Goal: Task Accomplishment & Management: Complete application form

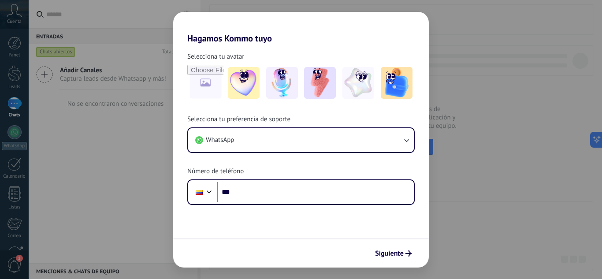
click at [100, 257] on div "Hagamos Kommo tuyo Selecciona tu avatar Selecciona tu preferencia de soporte Wh…" at bounding box center [301, 139] width 602 height 279
click at [409, 254] on icon "submit" at bounding box center [409, 253] width 6 height 6
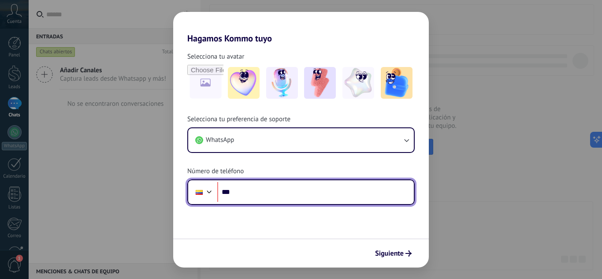
click at [351, 194] on input "***" at bounding box center [315, 192] width 197 height 20
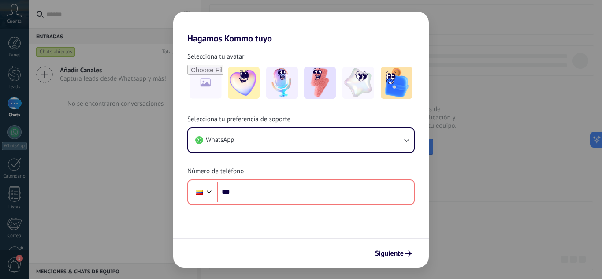
click at [10, 13] on div "Hagamos Kommo tuyo Selecciona tu avatar Selecciona tu preferencia de soporte Wh…" at bounding box center [301, 139] width 602 height 279
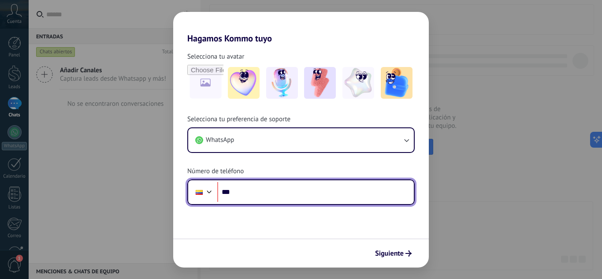
click at [235, 197] on input "***" at bounding box center [315, 192] width 197 height 20
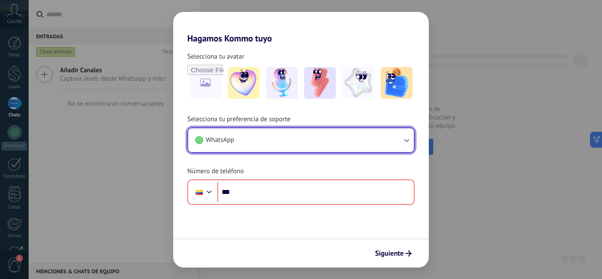
click at [323, 137] on button "WhatsApp" at bounding box center [301, 140] width 226 height 24
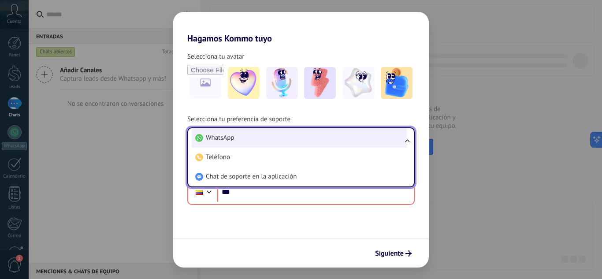
click at [257, 142] on li "WhatsApp" at bounding box center [299, 137] width 215 height 19
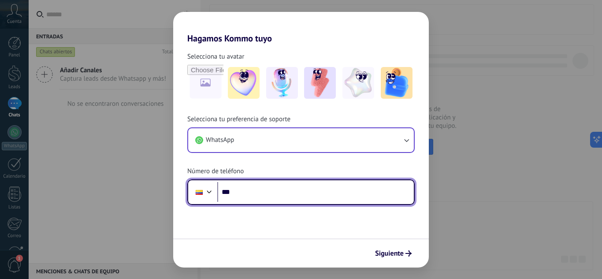
click at [302, 196] on input "***" at bounding box center [315, 192] width 197 height 20
type input "**********"
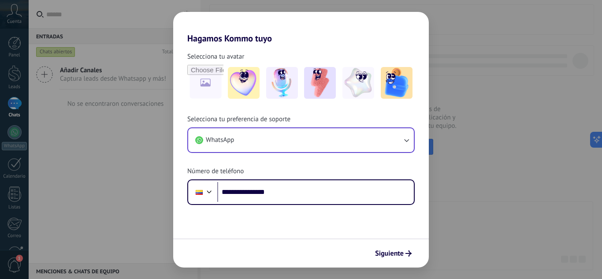
click at [388, 253] on span "Siguiente" at bounding box center [389, 253] width 29 height 6
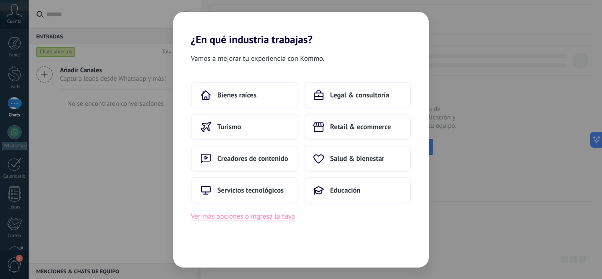
click at [267, 218] on button "Ver más opciones o ingresa la tuya" at bounding box center [243, 216] width 104 height 11
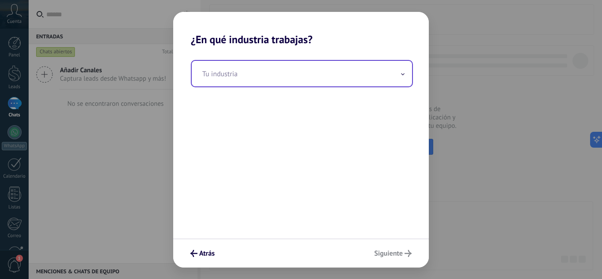
click at [244, 60] on div "Tu industria" at bounding box center [302, 73] width 222 height 27
drag, startPoint x: 244, startPoint y: 67, endPoint x: 243, endPoint y: 72, distance: 5.4
click at [244, 67] on input "text" at bounding box center [302, 74] width 220 height 26
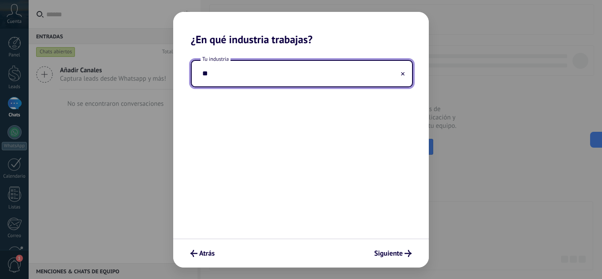
type input "*"
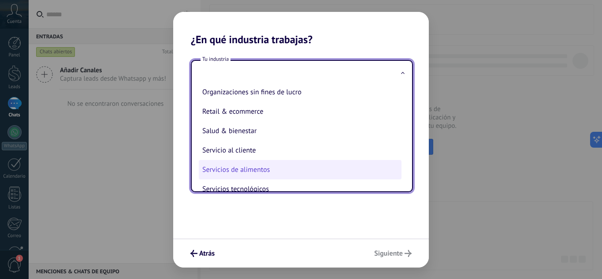
scroll to position [146, 0]
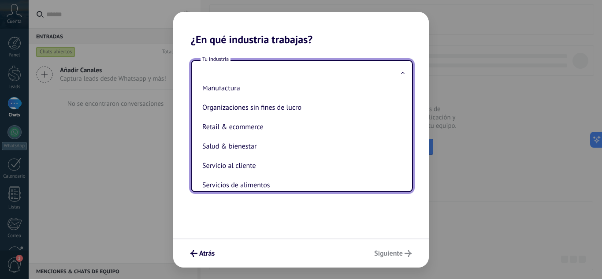
click at [258, 107] on li "Organizaciones sin fines de lucro" at bounding box center [300, 107] width 203 height 19
type input "**********"
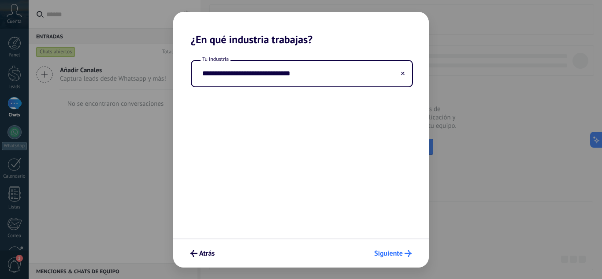
click at [390, 259] on button "Siguiente" at bounding box center [392, 253] width 45 height 15
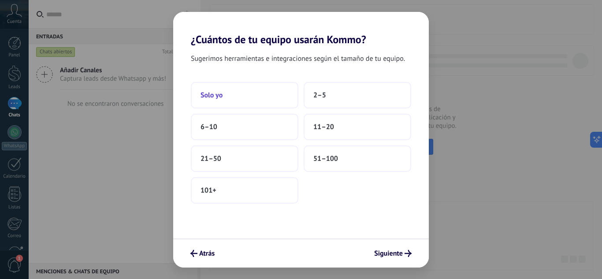
click at [271, 94] on button "Solo yo" at bounding box center [245, 95] width 108 height 26
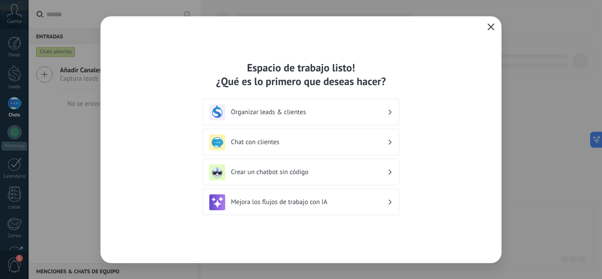
drag, startPoint x: 298, startPoint y: 112, endPoint x: 242, endPoint y: 84, distance: 62.7
click at [242, 84] on div "Espacio de trabajo listo! ¿Qué es lo primero que deseas hacer?" at bounding box center [301, 74] width 197 height 27
click at [248, 144] on h3 "Chat con clientes" at bounding box center [309, 142] width 157 height 8
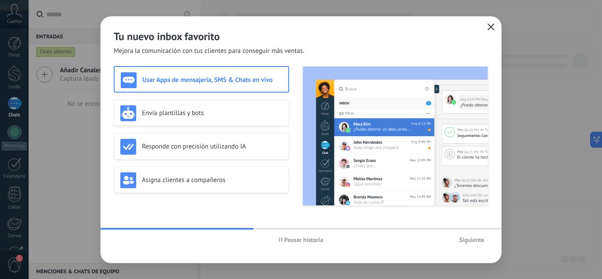
click at [222, 72] on div "Usar Apps de mensajería, SMS & Chats en vivo" at bounding box center [201, 80] width 161 height 16
click at [480, 238] on span "Siguiente" at bounding box center [471, 240] width 25 height 6
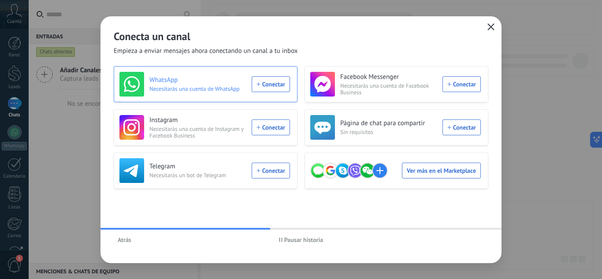
click at [276, 81] on div "WhatsApp Necesitarás una cuenta de WhatsApp Conectar" at bounding box center [204, 84] width 171 height 25
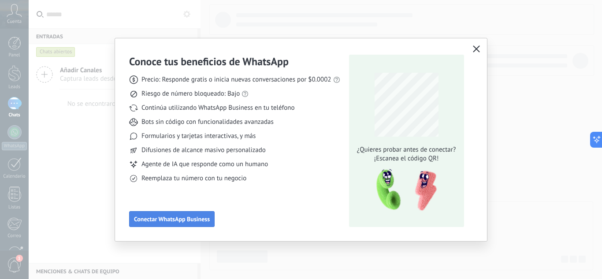
click at [171, 219] on span "Conectar WhatsApp Business" at bounding box center [172, 219] width 76 height 6
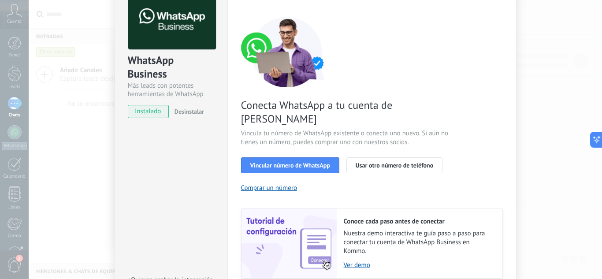
scroll to position [0, 0]
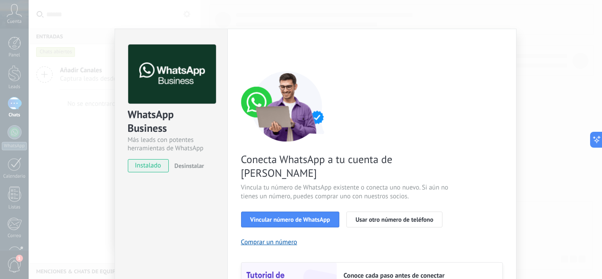
click at [553, 71] on div "WhatsApp Business Más leads con potentes herramientas de WhatsApp instalado Des…" at bounding box center [316, 139] width 574 height 279
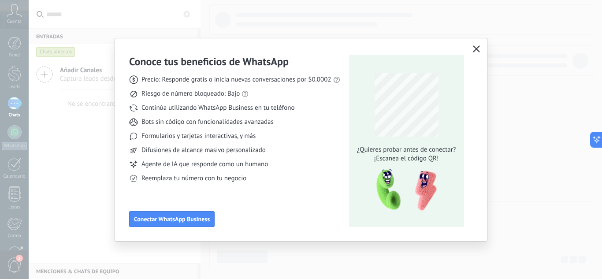
click at [474, 49] on icon "button" at bounding box center [476, 48] width 7 height 7
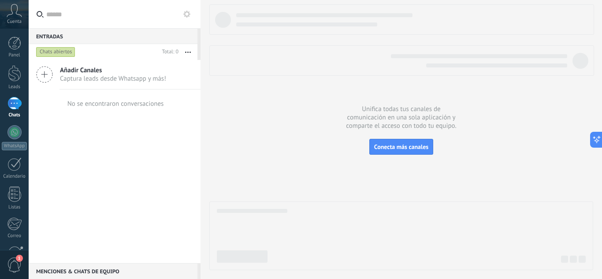
scroll to position [88, 0]
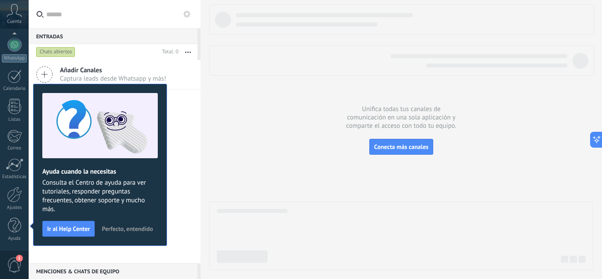
click at [119, 230] on span "Perfecto, entendido" at bounding box center [127, 229] width 51 height 6
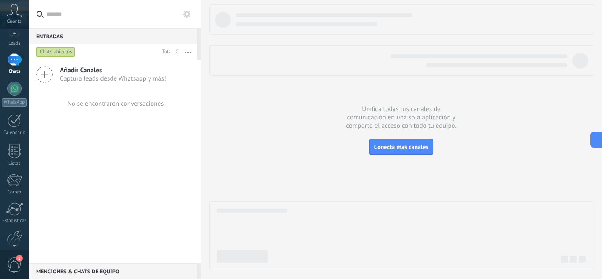
scroll to position [0, 0]
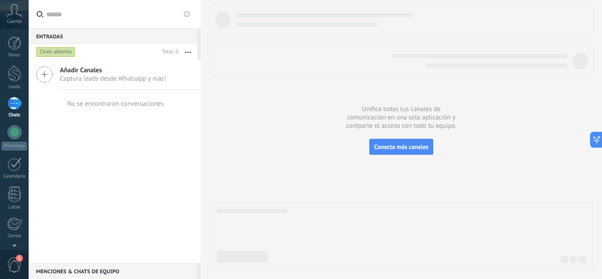
click at [401, 136] on div at bounding box center [401, 137] width 384 height 266
click at [399, 149] on span "Conecta más canales" at bounding box center [401, 147] width 54 height 8
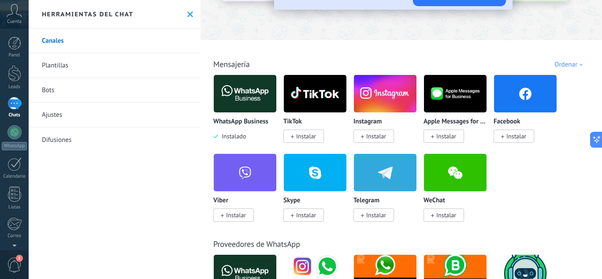
scroll to position [88, 0]
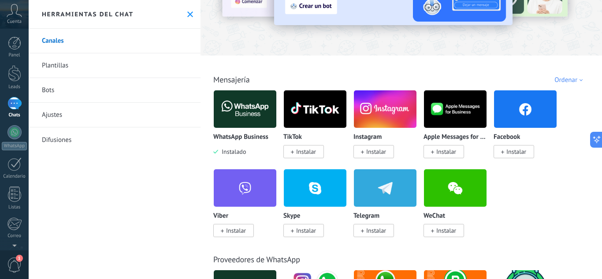
drag, startPoint x: 450, startPoint y: 219, endPoint x: 431, endPoint y: 212, distance: 20.6
click at [429, 214] on div "WeChat" at bounding box center [455, 216] width 63 height 7
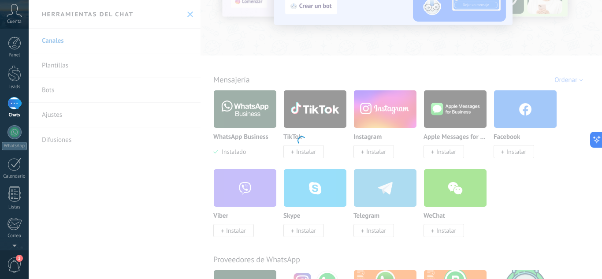
click at [430, 214] on body ".abccls-1,.abccls-2{fill-rule:evenodd}.abccls-2{fill:#fff} .abfcls-1{fill:none}…" at bounding box center [301, 139] width 602 height 279
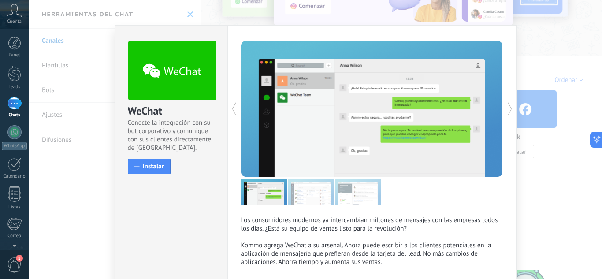
scroll to position [0, 0]
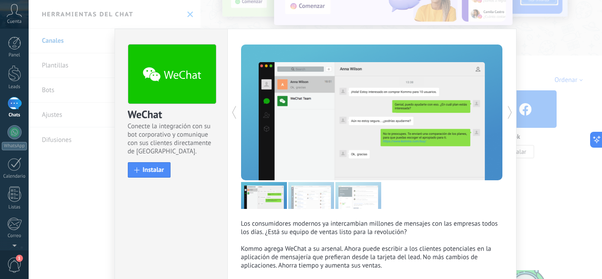
click at [501, 112] on div at bounding box center [437, 113] width 131 height 136
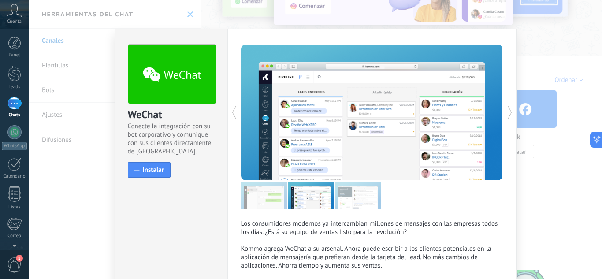
click at [507, 111] on icon at bounding box center [510, 113] width 9 height 18
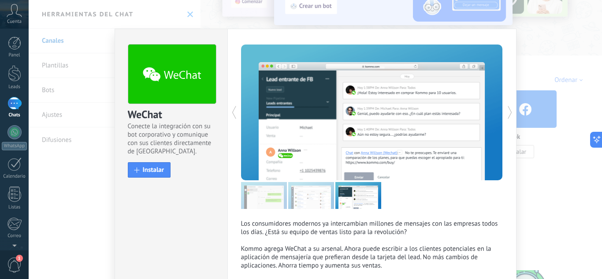
click at [507, 111] on icon at bounding box center [510, 113] width 9 height 18
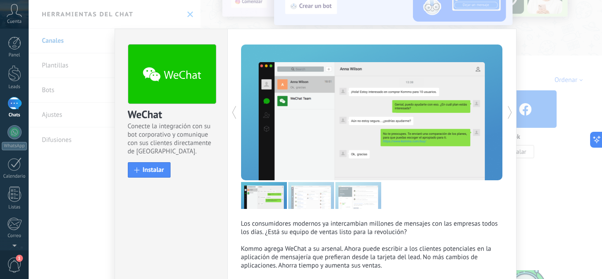
click at [507, 111] on icon at bounding box center [510, 113] width 9 height 18
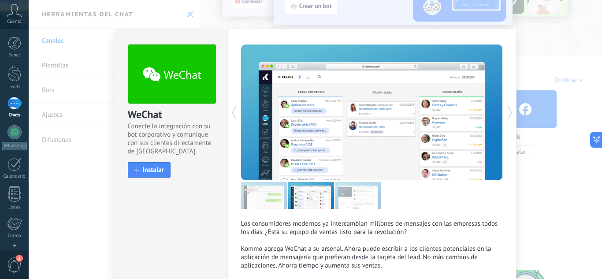
click at [507, 111] on icon at bounding box center [510, 113] width 9 height 18
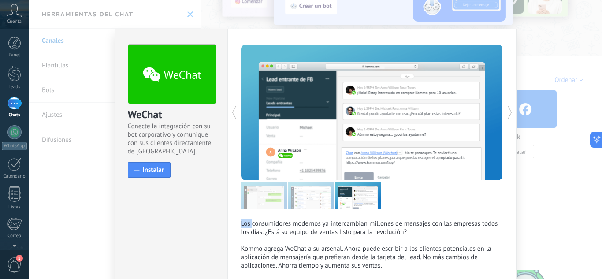
click at [507, 111] on icon at bounding box center [510, 113] width 9 height 18
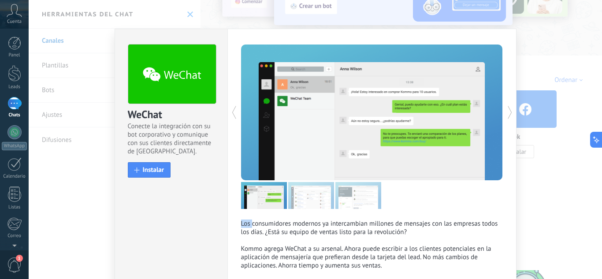
click at [507, 111] on icon at bounding box center [510, 113] width 9 height 18
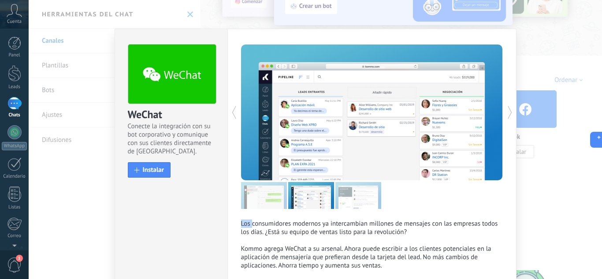
click at [507, 111] on icon at bounding box center [510, 113] width 9 height 18
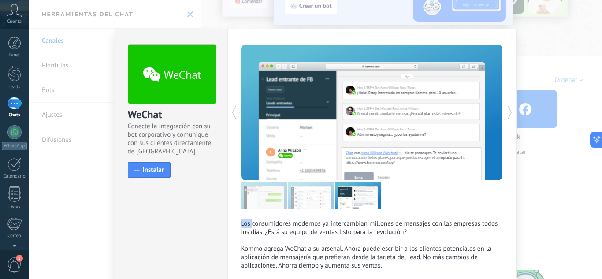
click at [576, 51] on div "WeChat Conecte la integración con su bot corporativo y comunique con sus client…" at bounding box center [316, 139] width 574 height 279
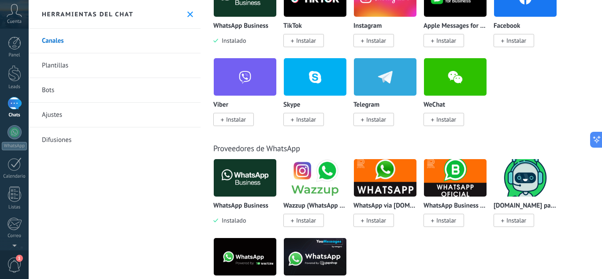
scroll to position [88, 0]
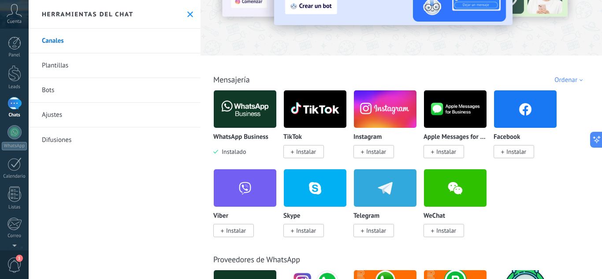
click at [240, 109] on img at bounding box center [245, 109] width 63 height 43
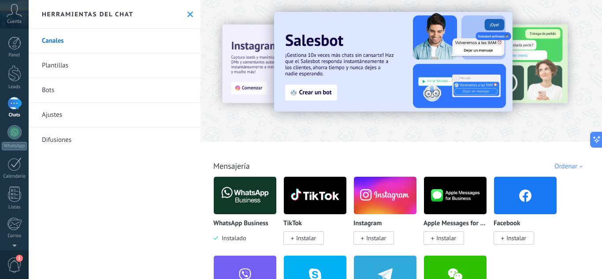
scroll to position [0, 0]
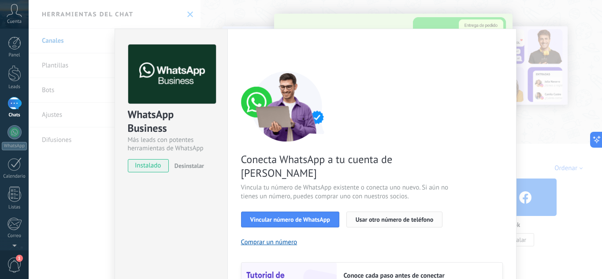
click at [382, 212] on button "Usar otro número de teléfono" at bounding box center [395, 220] width 96 height 16
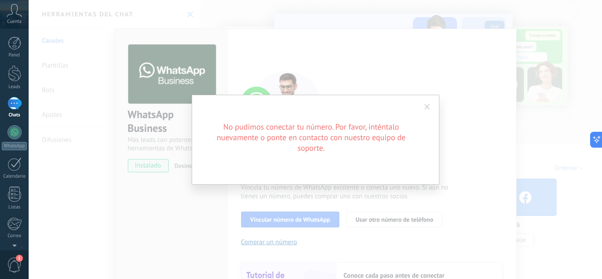
drag, startPoint x: 371, startPoint y: 114, endPoint x: 452, endPoint y: 123, distance: 81.2
click at [370, 117] on div "No pudimos conectar tu número. Por favor, inténtalo nuevamente o ponte en conta…" at bounding box center [316, 140] width 248 height 90
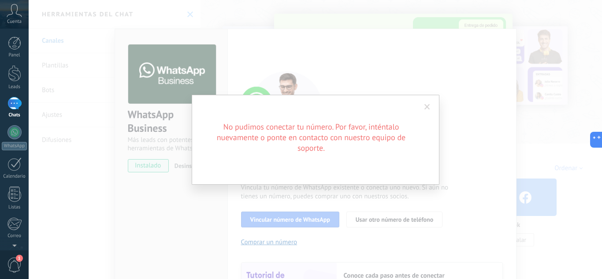
click at [426, 109] on span at bounding box center [428, 107] width 6 height 6
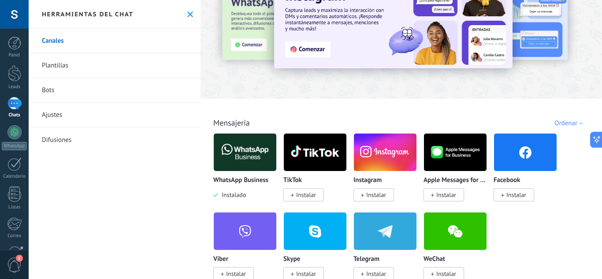
scroll to position [88, 0]
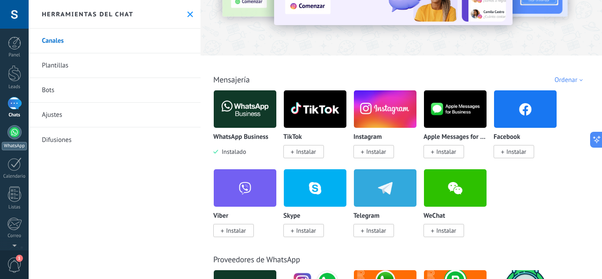
click at [6, 129] on link "WhatsApp" at bounding box center [14, 137] width 29 height 25
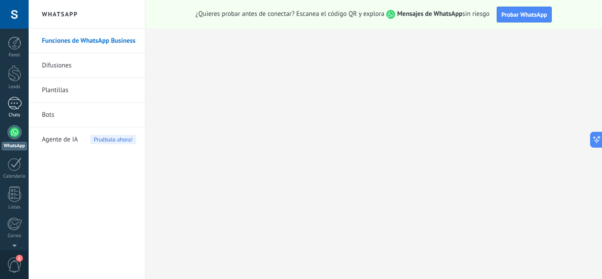
click at [15, 109] on div at bounding box center [14, 103] width 14 height 13
